Goal: Find specific page/section: Find specific page/section

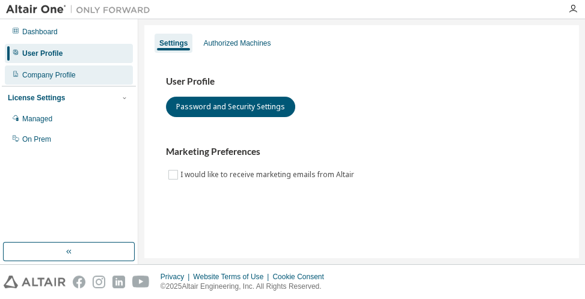
click at [73, 75] on div "Company Profile" at bounding box center [48, 75] width 53 height 10
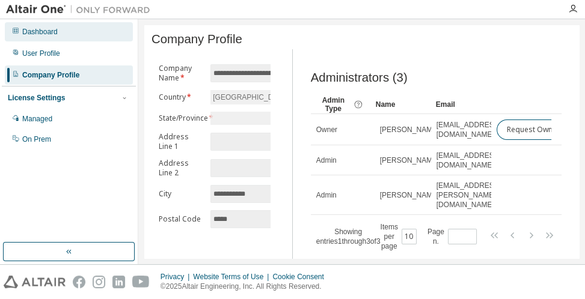
click at [68, 30] on div "Dashboard" at bounding box center [69, 31] width 128 height 19
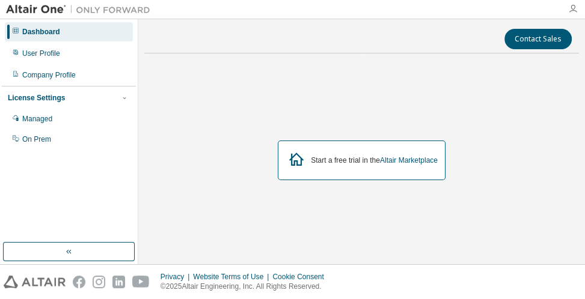
click at [571, 7] on icon "button" at bounding box center [573, 9] width 10 height 10
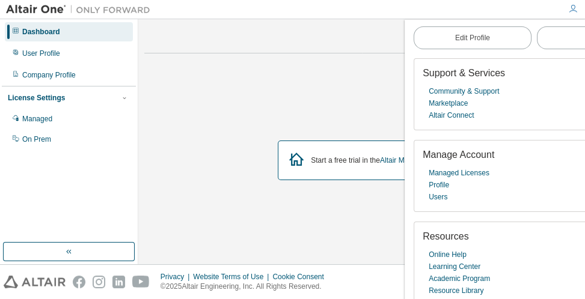
scroll to position [78, 0]
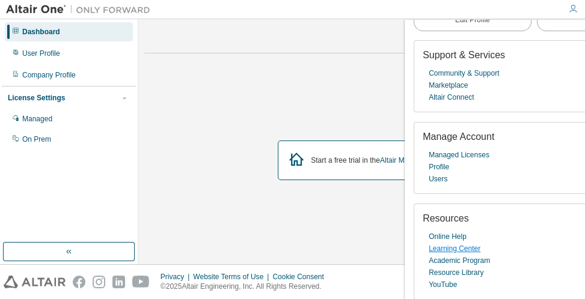
click at [454, 250] on link "Learning Center" at bounding box center [455, 249] width 52 height 12
